Goal: Task Accomplishment & Management: Use online tool/utility

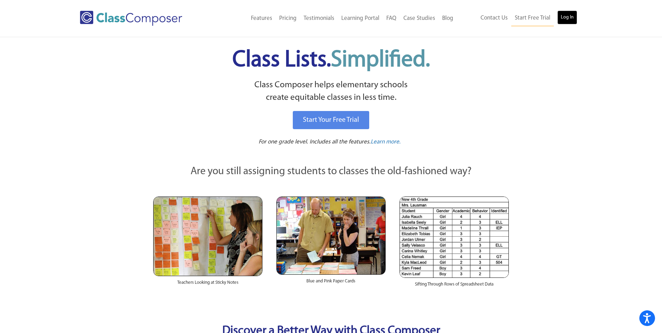
click at [571, 20] on link "Log In" at bounding box center [567, 17] width 20 height 14
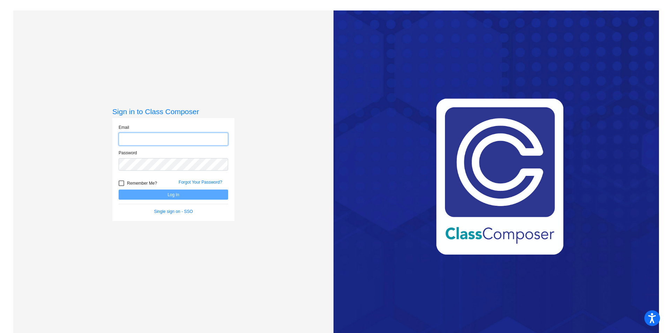
type input "mthomas@cvs.k12.mi.us"
click at [175, 194] on button "Log In" at bounding box center [173, 194] width 109 height 10
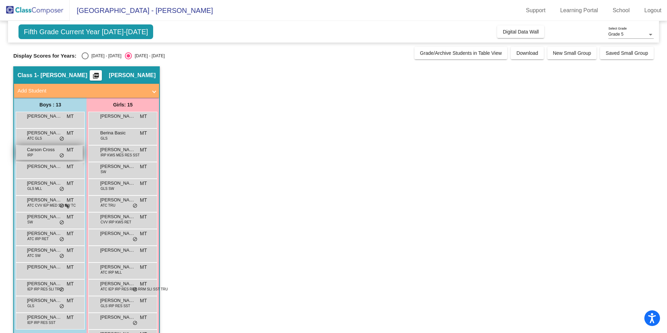
click at [40, 154] on div "Carson Cross IRP MT lock do_not_disturb_alt" at bounding box center [49, 152] width 67 height 14
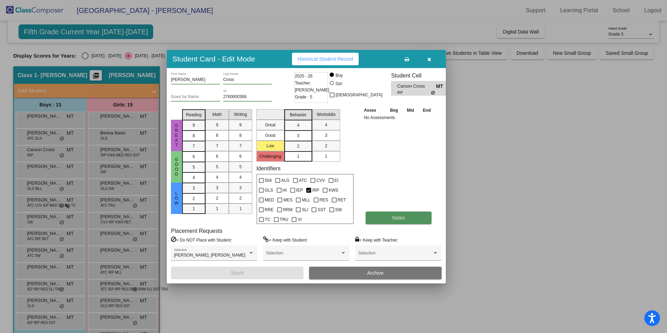
click at [396, 215] on span "Notes" at bounding box center [398, 218] width 13 height 6
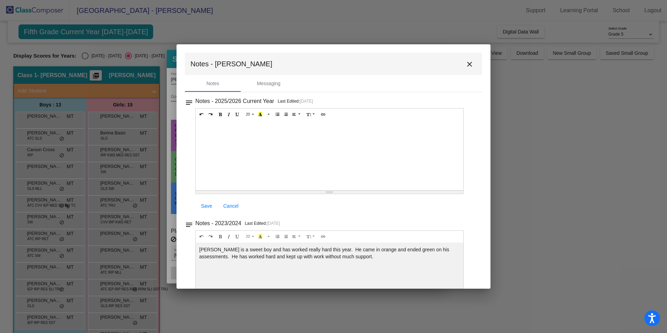
click at [465, 66] on mat-icon "close" at bounding box center [469, 64] width 8 height 8
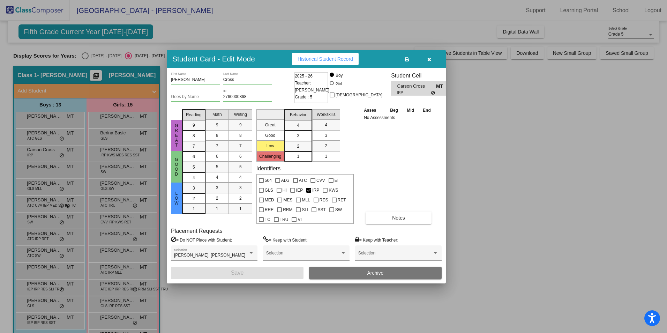
click at [321, 60] on span "Historical Student Record" at bounding box center [324, 59] width 55 height 6
